Goal: Task Accomplishment & Management: Manage account settings

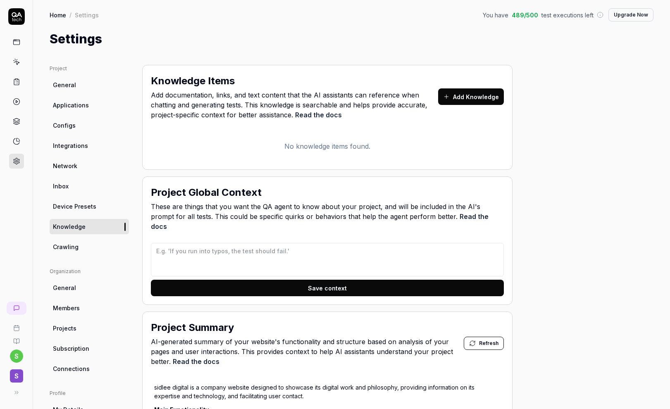
type textarea "*"
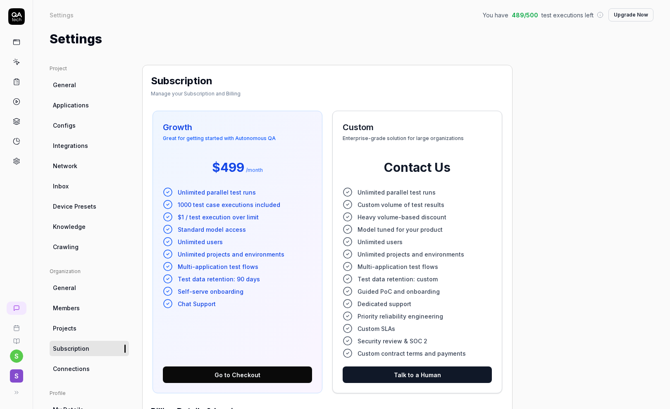
click at [19, 16] on icon at bounding box center [16, 16] width 17 height 17
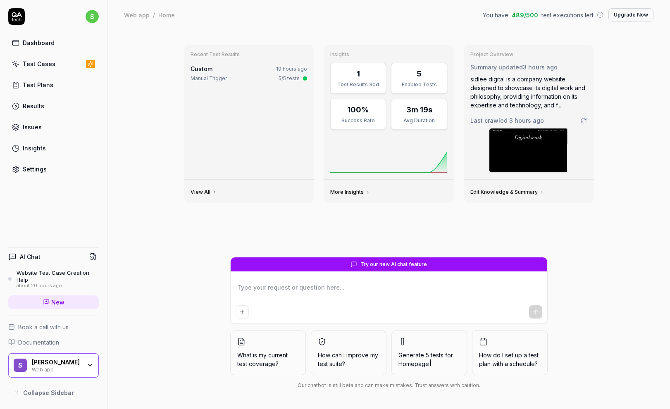
click at [17, 19] on icon at bounding box center [16, 16] width 17 height 17
type textarea "*"
